Goal: Task Accomplishment & Management: Complete application form

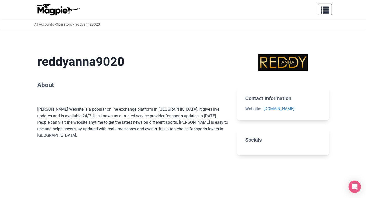
click at [326, 12] on span "button" at bounding box center [325, 9] width 8 height 8
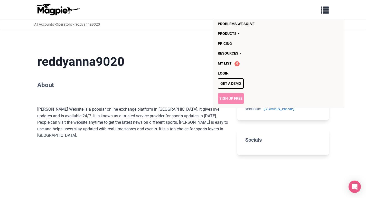
click at [232, 99] on link "Sign Up Free" at bounding box center [231, 98] width 26 height 11
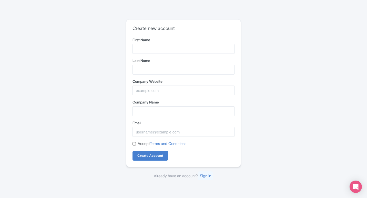
type input "Ambani"
type input "Ambanibook"
type input "https://ambanibook-id.in/"
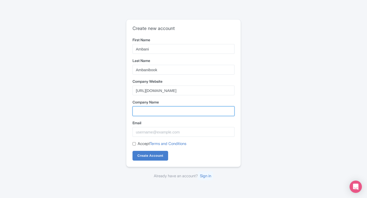
type input "https://ambanibook-id.in/"
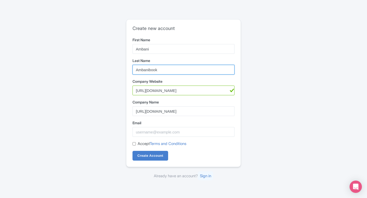
click at [150, 68] on input "Ambanibook" at bounding box center [184, 70] width 102 height 10
type input "book"
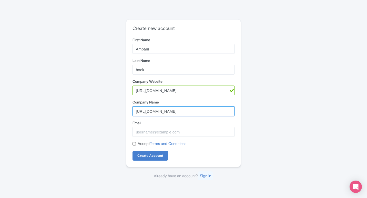
drag, startPoint x: 185, startPoint y: 110, endPoint x: 102, endPoint y: 117, distance: 82.9
click at [102, 117] on div "Create new account First Name Ambani Last Name book Company Website https://amb…" at bounding box center [184, 99] width 328 height 164
type input "Ambani Book"
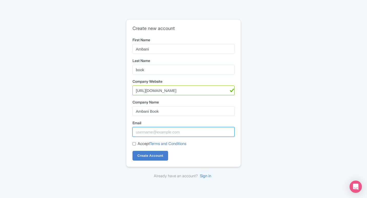
click at [146, 133] on input "Email" at bounding box center [184, 132] width 102 height 10
type input "Ambanibook249@gmail.com"
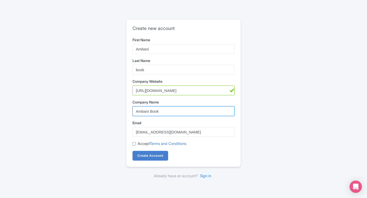
click at [153, 111] on input "Ambani Book" at bounding box center [184, 111] width 102 height 10
type input "Ambanibook"
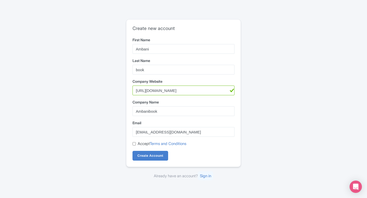
click at [133, 143] on input "Accept Terms and Conditions" at bounding box center [134, 143] width 3 height 3
checkbox input "true"
click at [147, 154] on input "Create Account" at bounding box center [151, 156] width 36 height 10
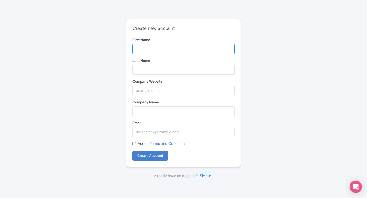
click at [155, 52] on input "First Name" at bounding box center [184, 49] width 102 height 10
type input "Ambani"
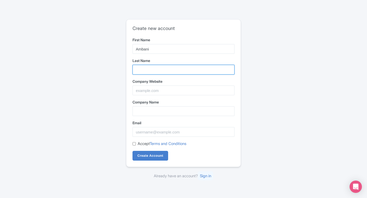
type input "Ambanibook"
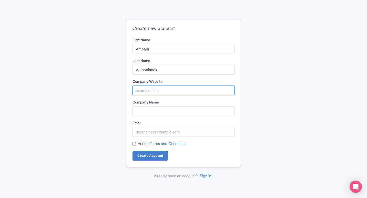
type input "https://ambanibook-id.in/"
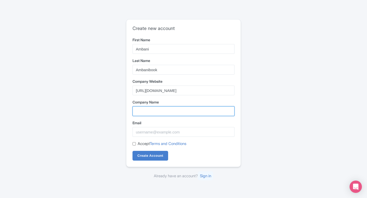
type input "https://ambanibook-id.in/"
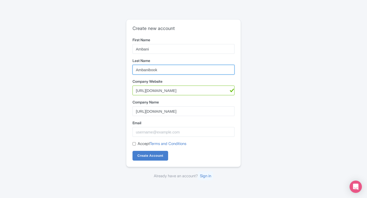
click at [150, 71] on input "Ambanibook" at bounding box center [184, 70] width 102 height 10
type input "book"
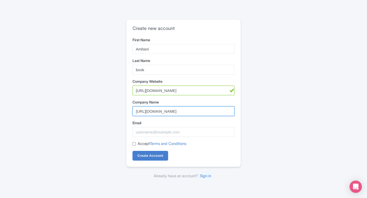
drag, startPoint x: 180, startPoint y: 109, endPoint x: 102, endPoint y: 117, distance: 78.2
click at [102, 117] on div "Create new account First Name Ambani Last Name book Company Website https://amb…" at bounding box center [184, 99] width 328 height 164
type input "Ambanibook"
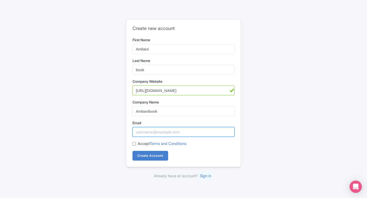
click at [160, 129] on input "Email" at bounding box center [184, 132] width 102 height 10
type input "Ambanibook249@gmail.com"
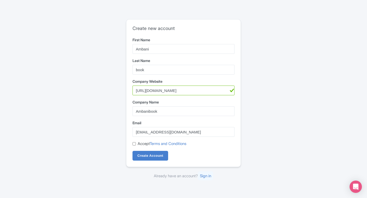
drag, startPoint x: 133, startPoint y: 142, endPoint x: 136, endPoint y: 145, distance: 3.5
click at [134, 143] on input "Accept Terms and Conditions" at bounding box center [134, 143] width 3 height 3
checkbox input "true"
click at [139, 157] on input "Create Account" at bounding box center [151, 156] width 36 height 10
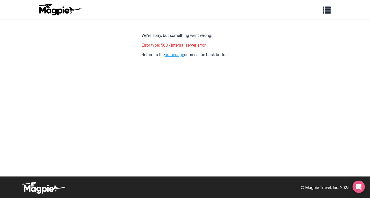
click at [173, 55] on link "homepage" at bounding box center [173, 54] width 19 height 5
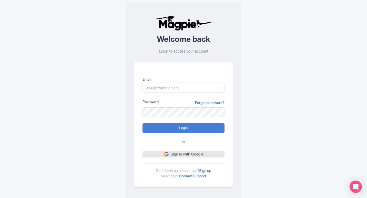
click at [195, 156] on link "Sign in with Google" at bounding box center [184, 154] width 82 height 6
click at [206, 171] on link "Sign up" at bounding box center [205, 171] width 12 height 4
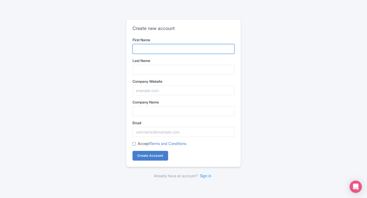
click at [141, 48] on input "First Name" at bounding box center [184, 49] width 102 height 10
type input "Ambani"
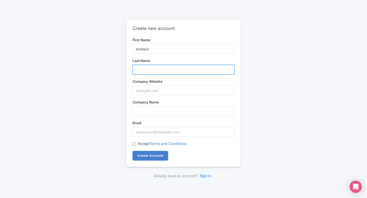
type input "Ambanibook"
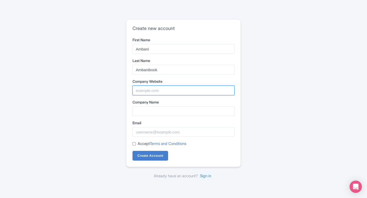
type input "https://ambanibook-id.in/"
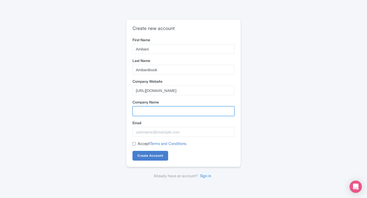
type input "https://ambanibook-id.in/"
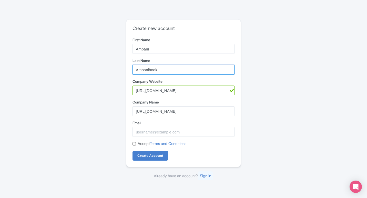
click at [149, 69] on input "Ambanibook" at bounding box center [184, 70] width 102 height 10
type input "book"
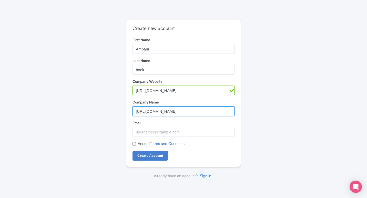
drag, startPoint x: 186, startPoint y: 110, endPoint x: 103, endPoint y: 117, distance: 83.9
click at [103, 117] on div "Create new account First Name Ambani Last Name book Company Website https://amb…" at bounding box center [184, 99] width 328 height 164
type input "Ambani book"
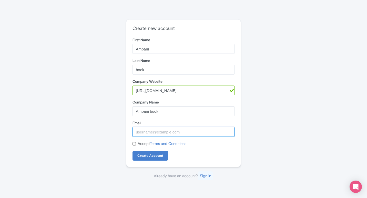
click at [142, 132] on input "Email" at bounding box center [184, 132] width 102 height 10
type input "Ambanibook249@gmail.com"
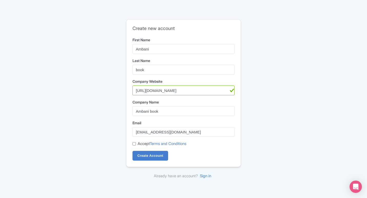
click at [135, 143] on input "Accept Terms and Conditions" at bounding box center [134, 143] width 3 height 3
checkbox input "true"
click at [142, 156] on input "Create Account" at bounding box center [151, 156] width 36 height 10
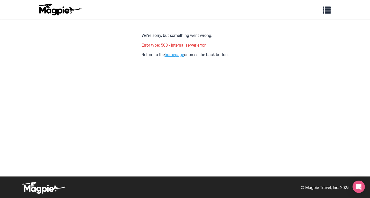
click at [178, 54] on link "homepage" at bounding box center [173, 54] width 19 height 5
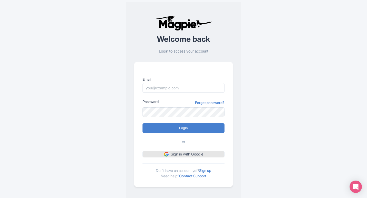
click at [202, 152] on link "Sign in with Google" at bounding box center [184, 154] width 82 height 6
